Goal: Information Seeking & Learning: Find specific page/section

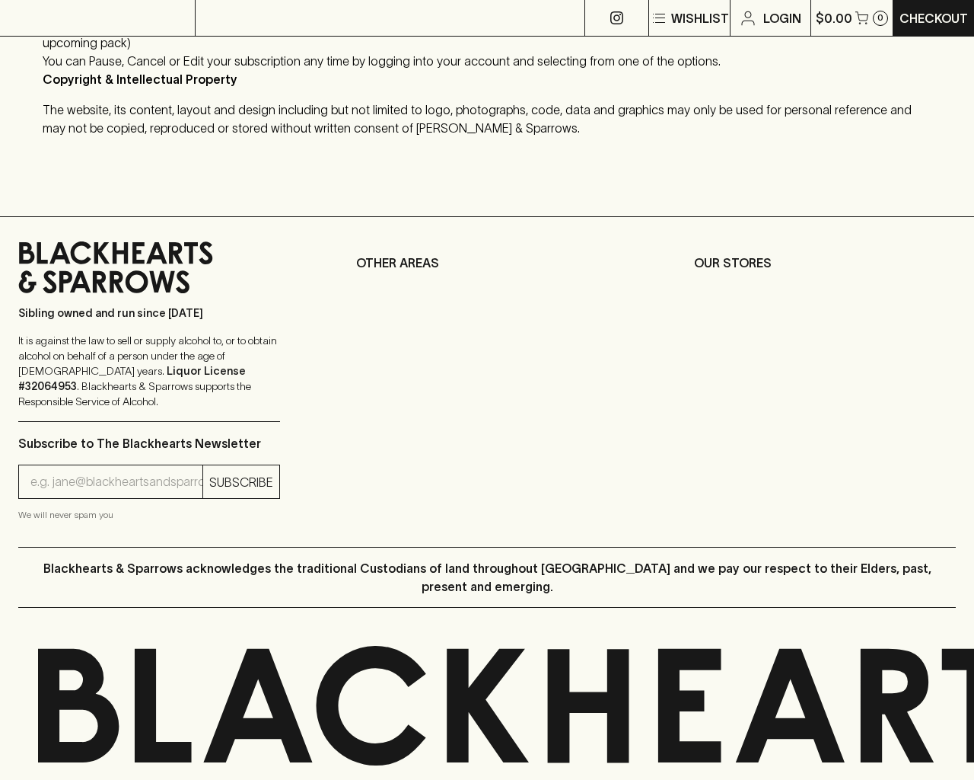
scroll to position [2152, 0]
type input "[EMAIL_ADDRESS]"
type input "1"
type input "e"
type input "Elderton E - Series"
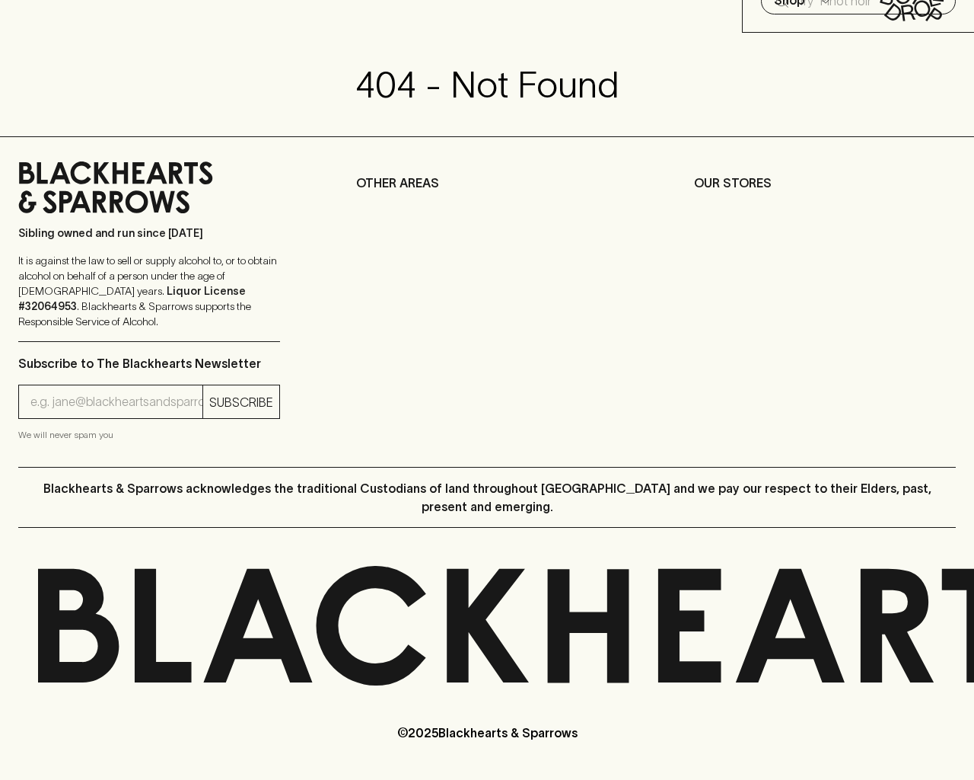
scroll to position [57, 0]
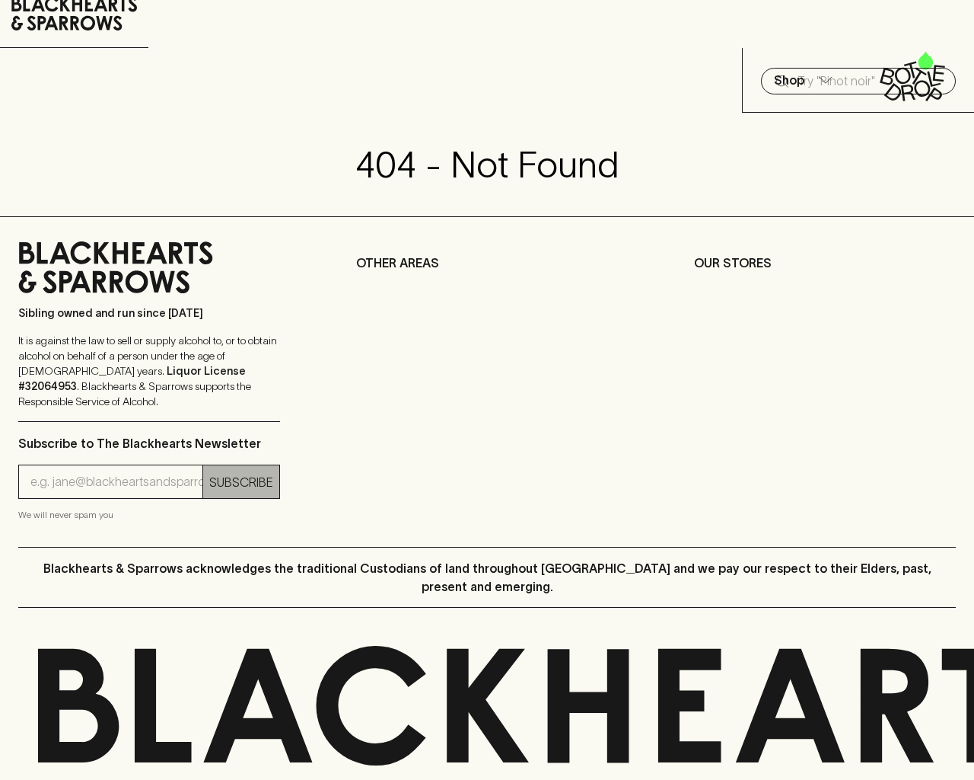
type input "1"
type input "e"
type input "Elderton E Series Chardonnay 2023"
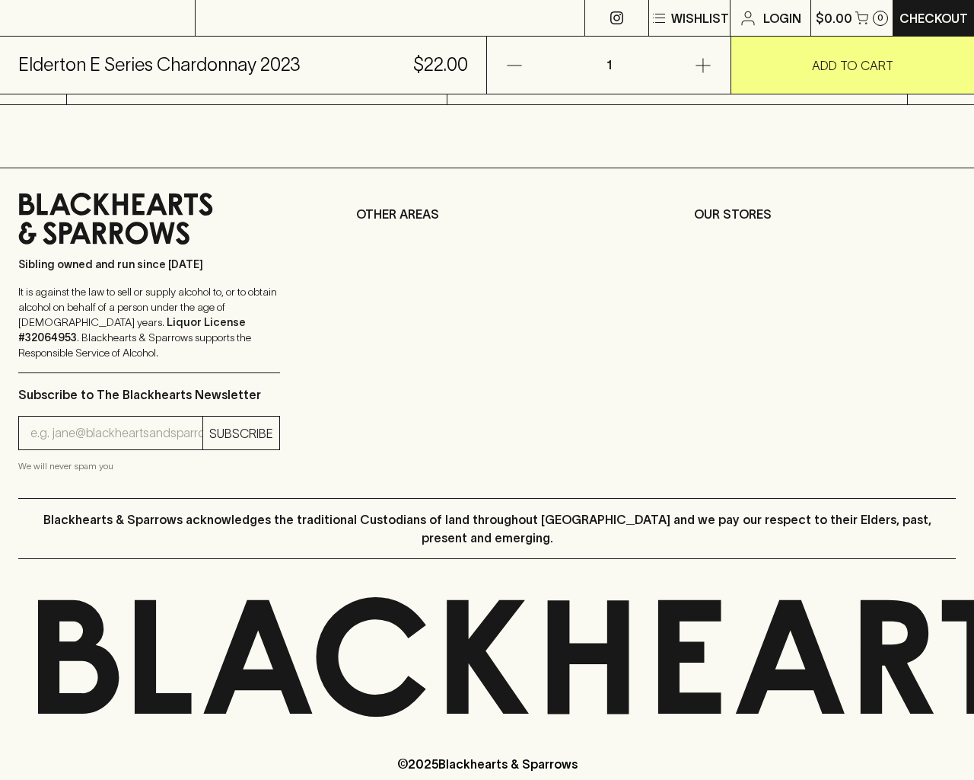
scroll to position [614, 0]
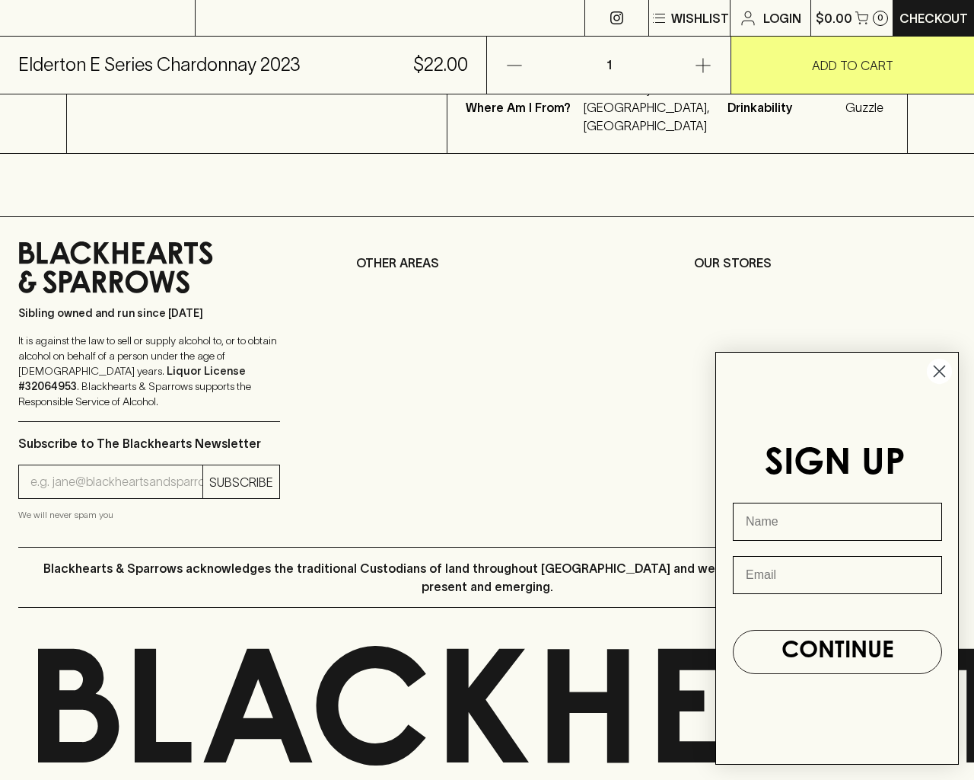
type input "[EMAIL_ADDRESS]"
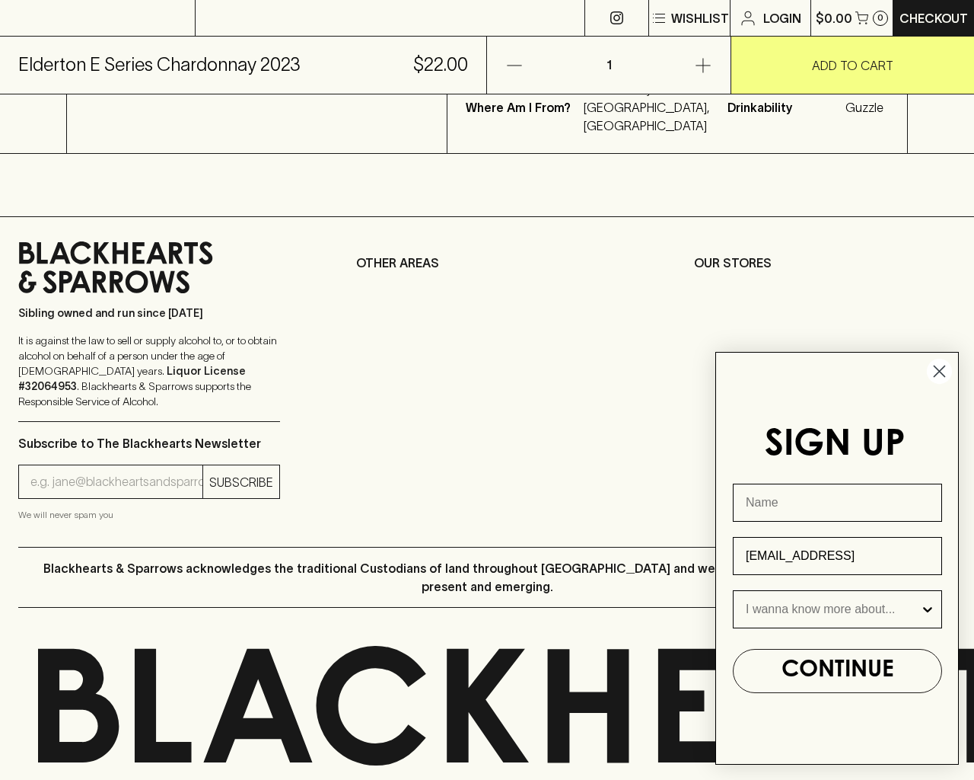
type input "e"
type input "Beer"
type input "e"
type input "1"
type input "[EMAIL_ADDRESS]"
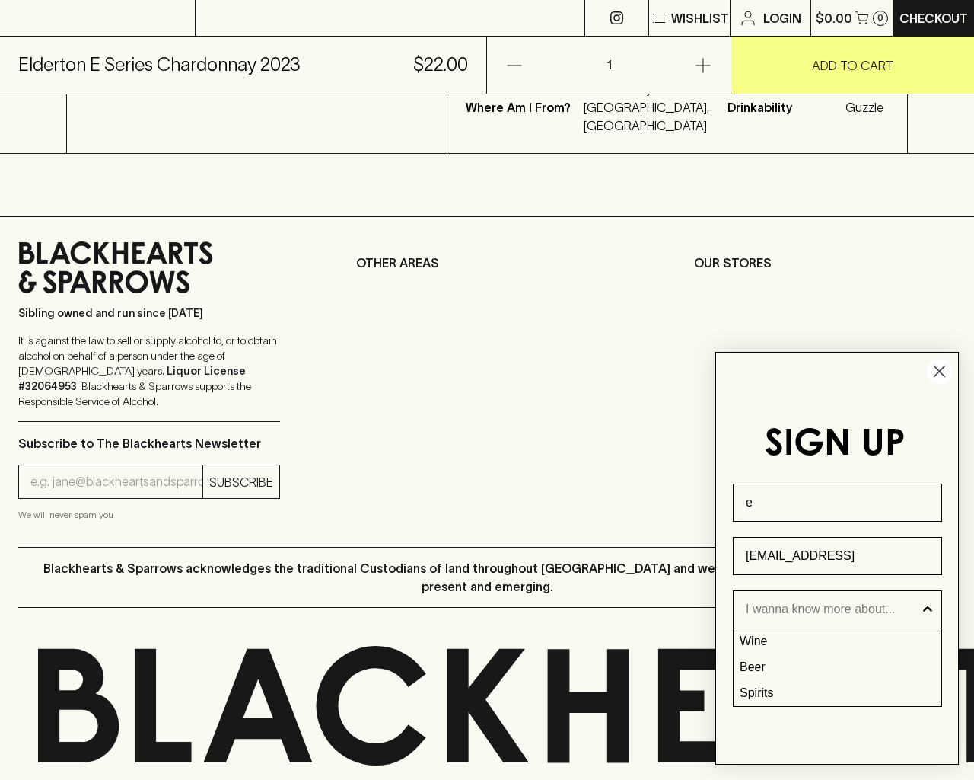
type input "e"
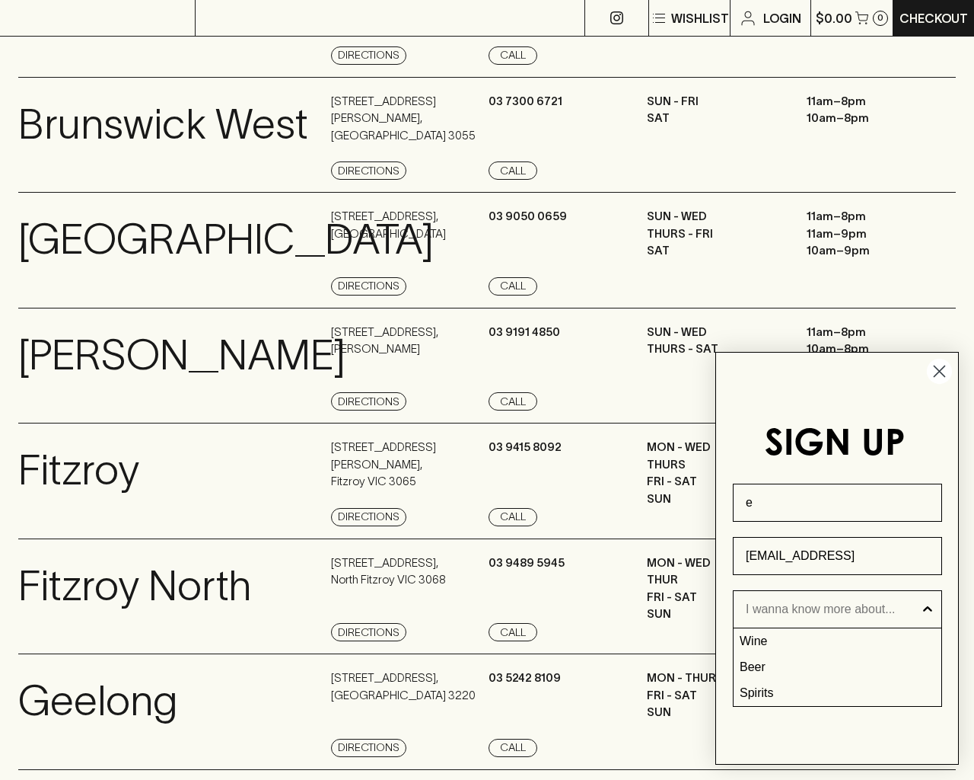
scroll to position [1740, 0]
